Goal: Task Accomplishment & Management: Manage account settings

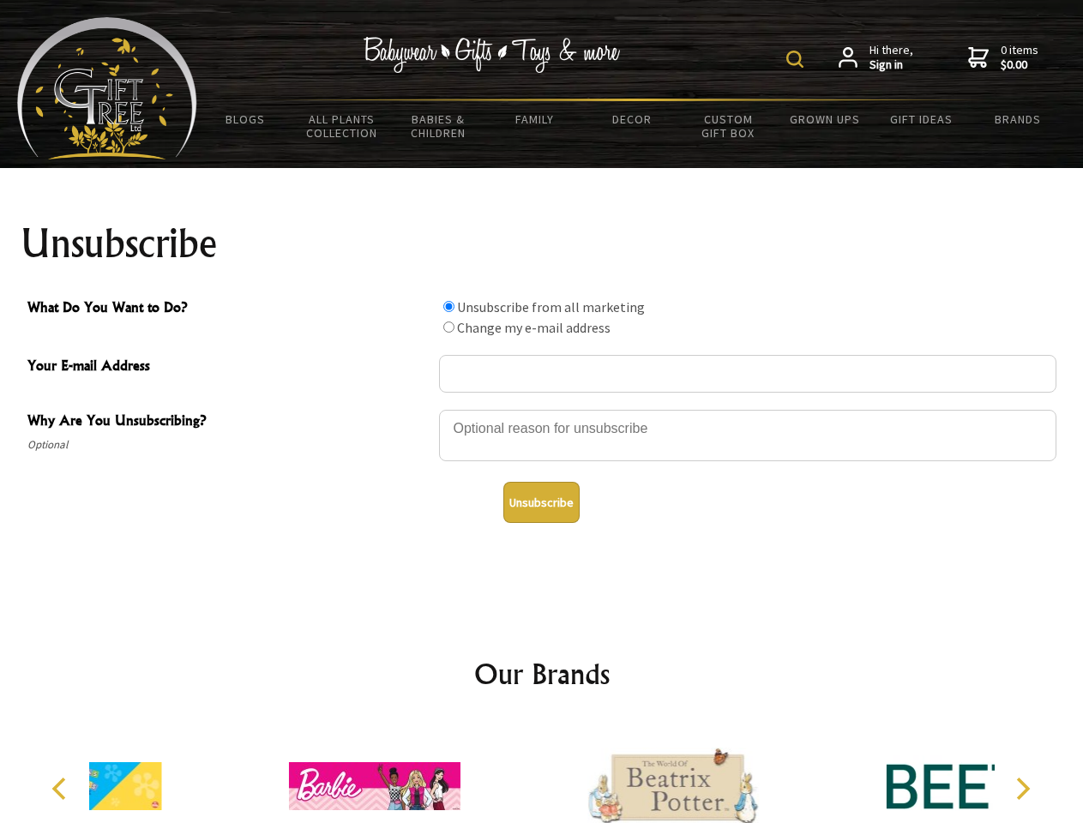
click at [798, 59] on img at bounding box center [795, 59] width 17 height 17
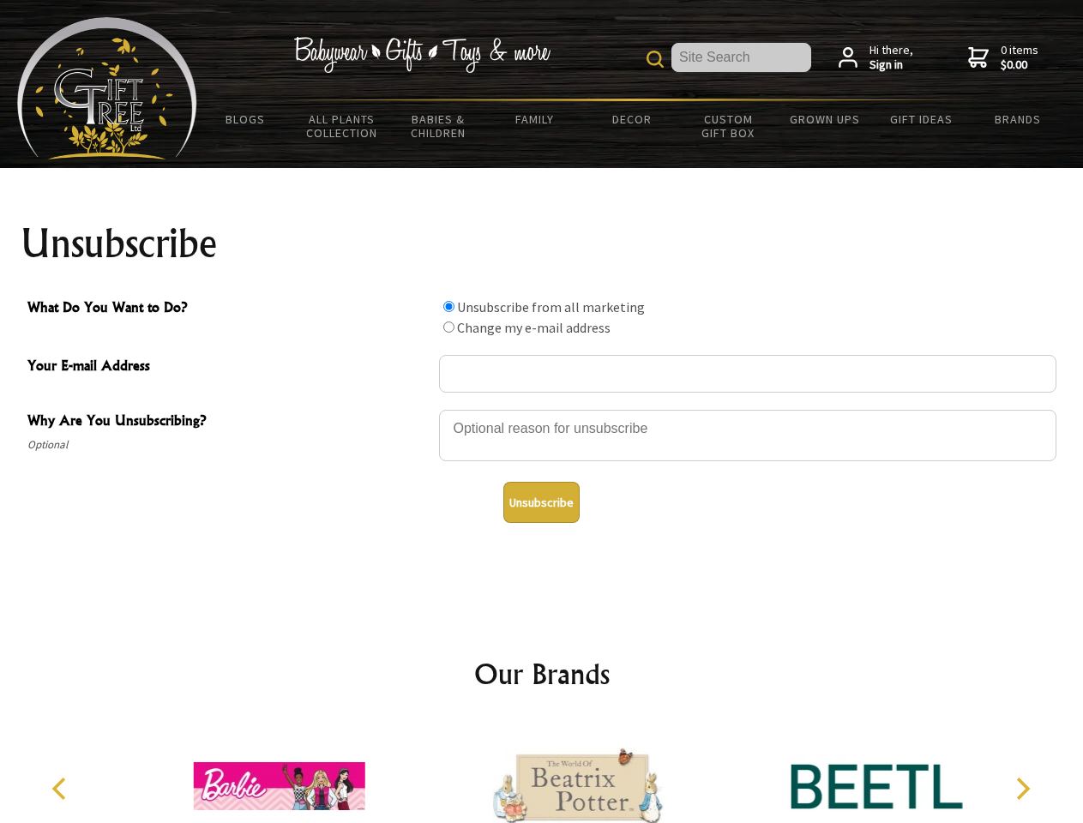
click at [542, 409] on div at bounding box center [748, 438] width 618 height 60
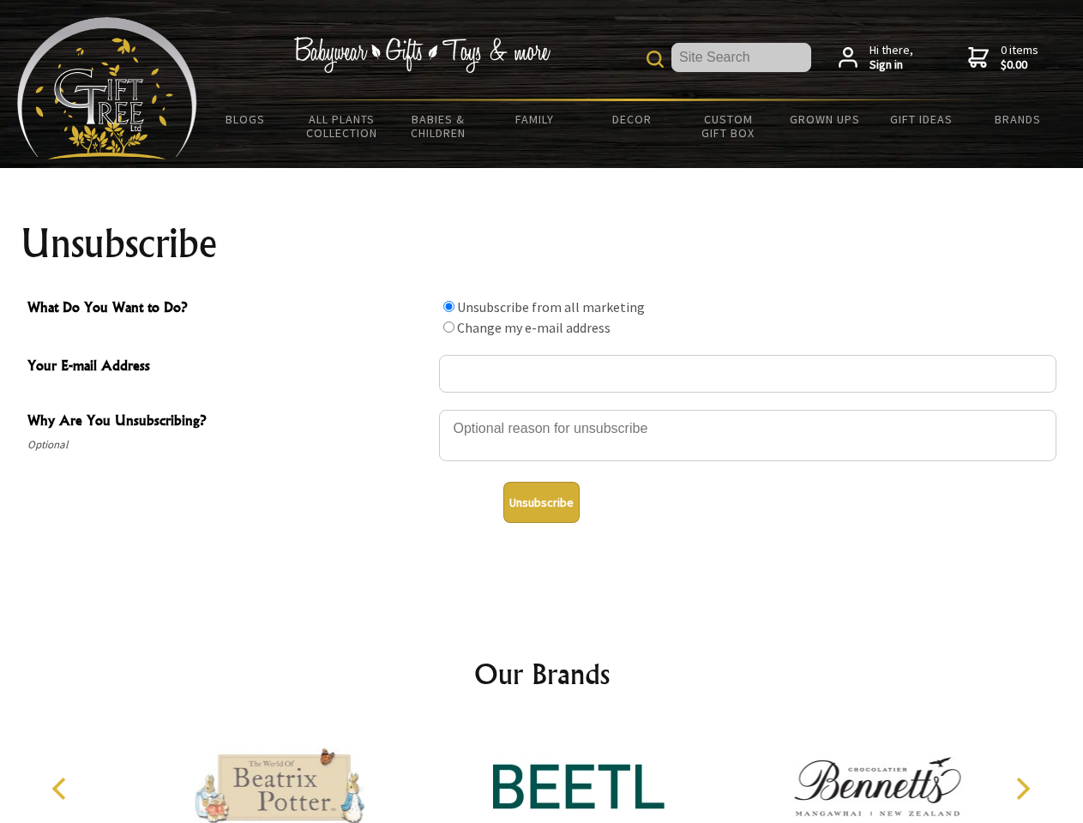
click at [449, 306] on input "What Do You Want to Do?" at bounding box center [448, 306] width 11 height 11
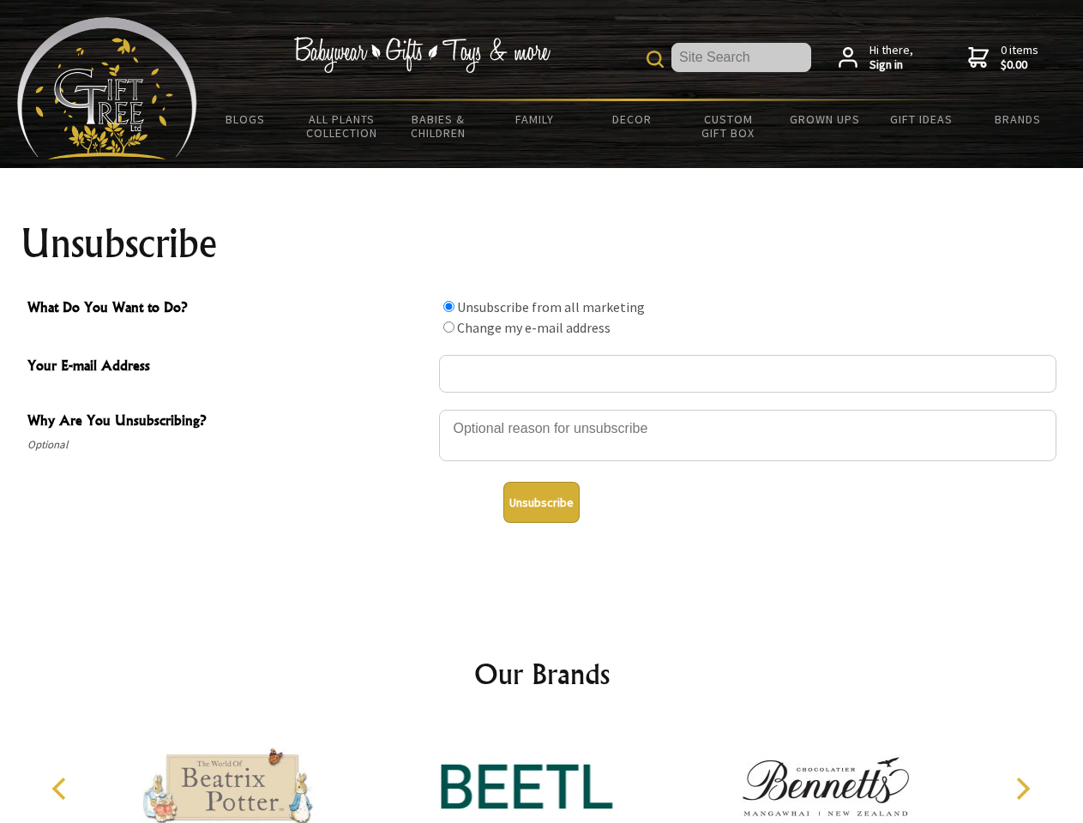
click at [449, 327] on input "What Do You Want to Do?" at bounding box center [448, 327] width 11 height 11
radio input "true"
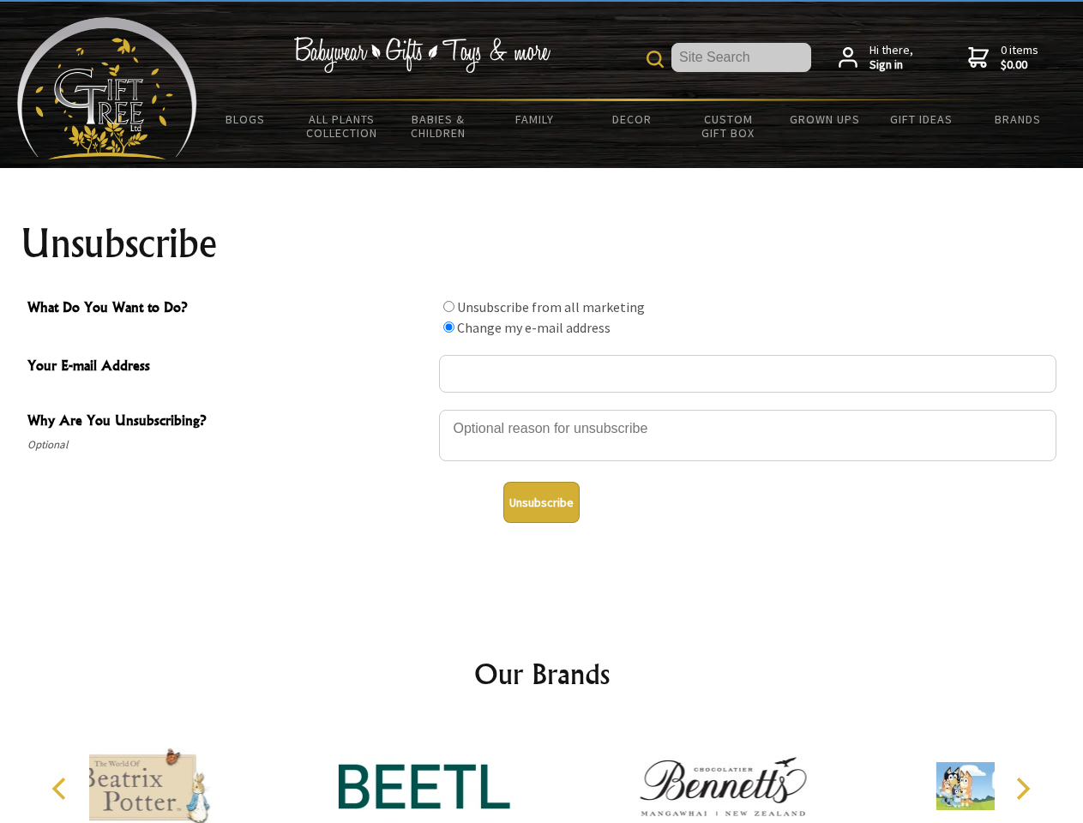
click at [541, 503] on button "Unsubscribe" at bounding box center [541, 502] width 76 height 41
click at [574, 773] on div at bounding box center [723, 789] width 298 height 134
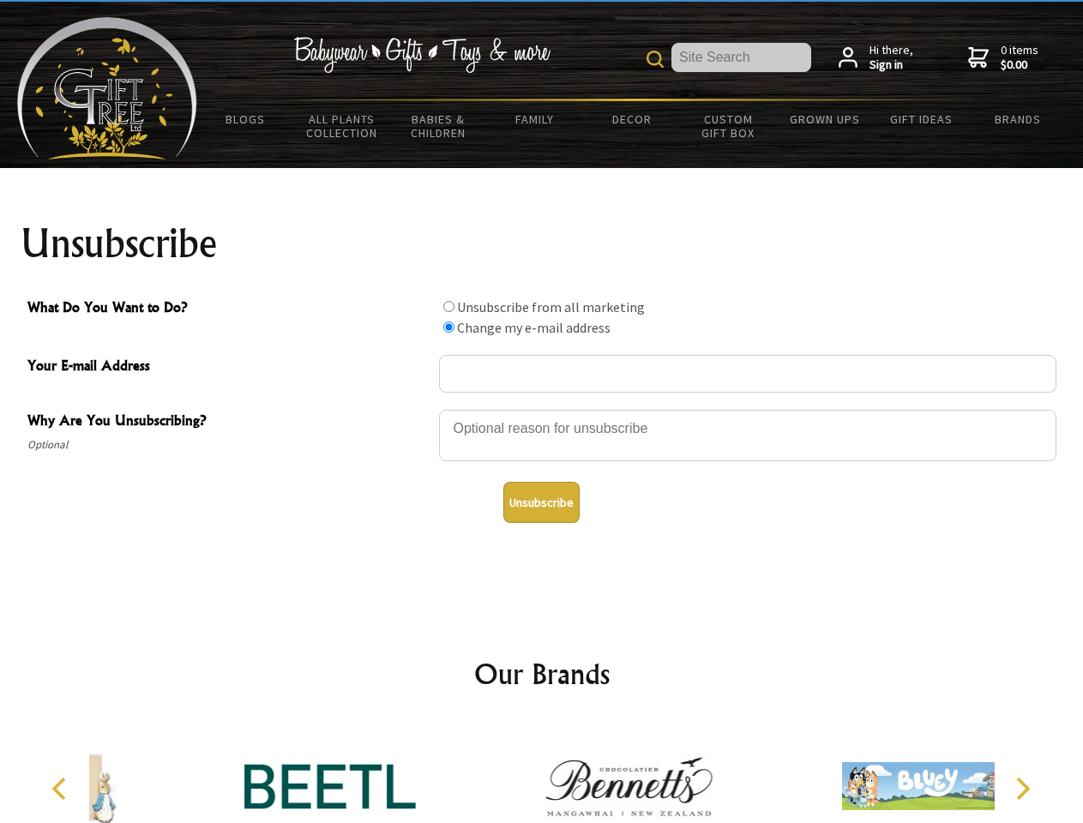
click at [62, 789] on icon "Previous" at bounding box center [61, 789] width 22 height 22
click at [1022, 789] on icon "Next" at bounding box center [1021, 789] width 22 height 22
